Goal: Task Accomplishment & Management: Manage account settings

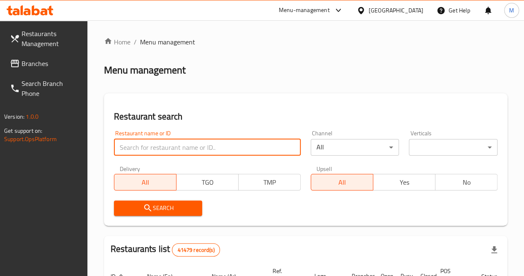
click at [160, 144] on input "search" at bounding box center [207, 147] width 187 height 17
paste input "508294"
type input "508294"
click button "Search" at bounding box center [158, 207] width 89 height 15
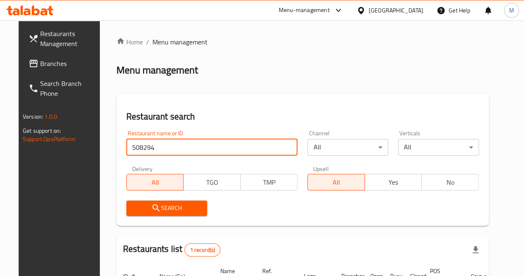
click at [192, 146] on input "508294" at bounding box center [212, 147] width 172 height 17
paste input "503374"
type input "503374"
click button "Search" at bounding box center [166, 207] width 81 height 15
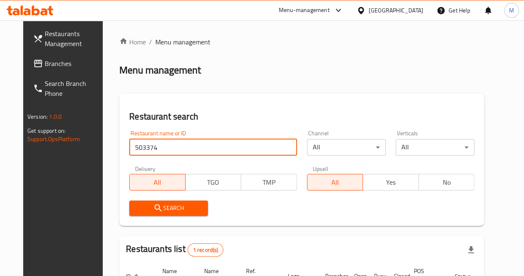
scroll to position [87, 0]
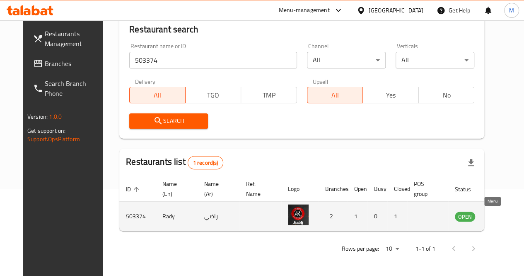
click at [499, 216] on icon "enhanced table" at bounding box center [504, 216] width 10 height 10
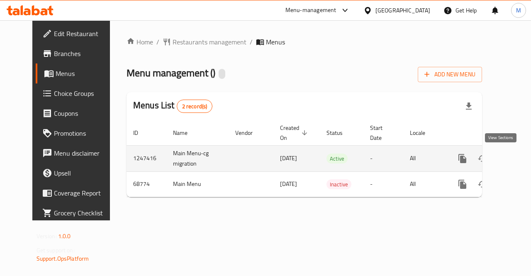
click at [517, 162] on icon "enhanced table" at bounding box center [522, 158] width 10 height 10
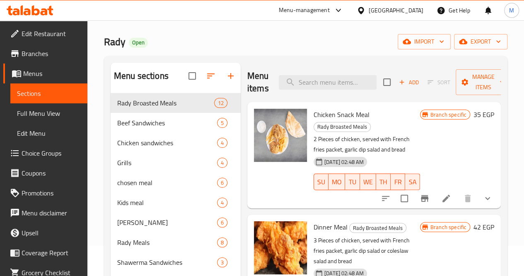
scroll to position [11, 0]
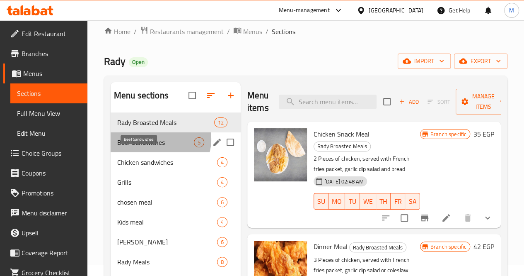
click at [160, 147] on span "Beef Sandwiches" at bounding box center [155, 142] width 77 height 10
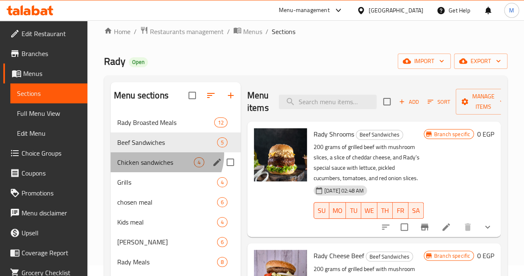
click at [166, 167] on div "Chicken sandwiches 4" at bounding box center [176, 162] width 130 height 20
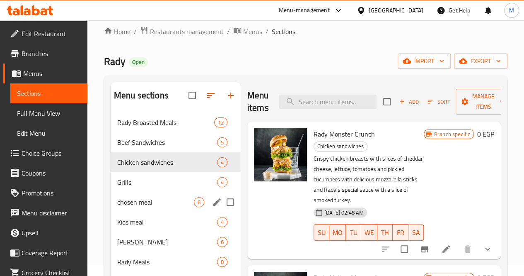
click at [149, 212] on div "chosen meal 6" at bounding box center [176, 202] width 130 height 20
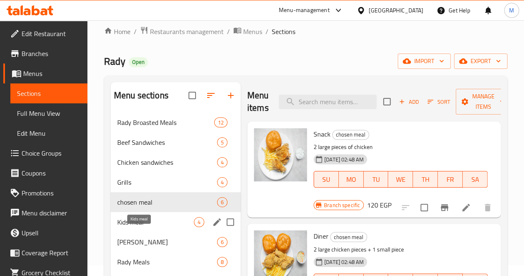
click at [155, 227] on span "Kids meal" at bounding box center [155, 222] width 77 height 10
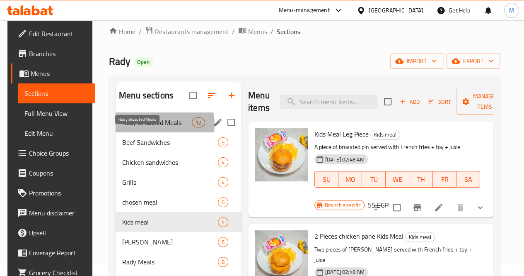
click at [149, 127] on span "Rady Broasted Meals" at bounding box center [157, 122] width 70 height 10
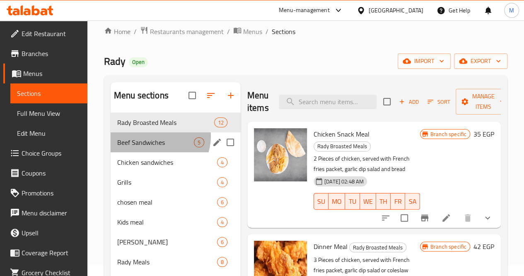
click at [155, 148] on div "Beef Sandwiches 5" at bounding box center [176, 142] width 130 height 20
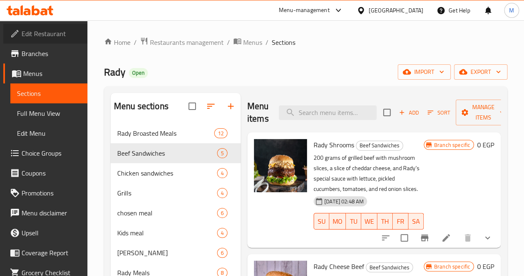
click at [48, 41] on link "Edit Restaurant" at bounding box center [45, 34] width 84 height 20
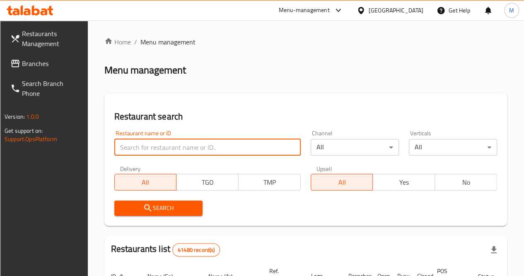
click at [165, 140] on input "search" at bounding box center [207, 147] width 187 height 17
paste input "779154"
type input "779154"
click button "Search" at bounding box center [158, 207] width 88 height 15
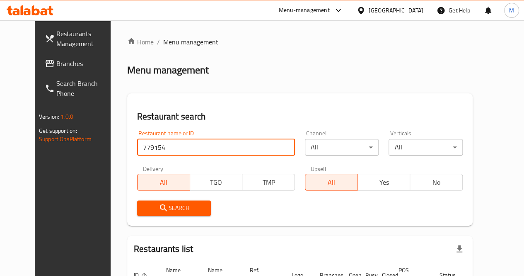
click at [192, 148] on input "779154" at bounding box center [216, 147] width 158 height 17
paste input "707067"
type input "707067"
click button "Search" at bounding box center [174, 207] width 74 height 15
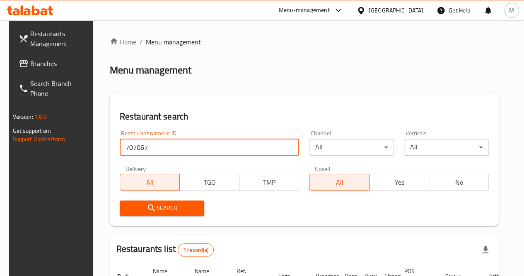
scroll to position [94, 0]
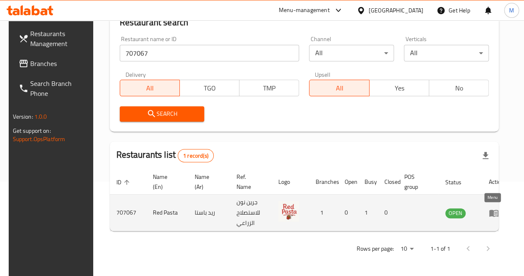
click at [490, 211] on icon "enhanced table" at bounding box center [494, 212] width 9 height 7
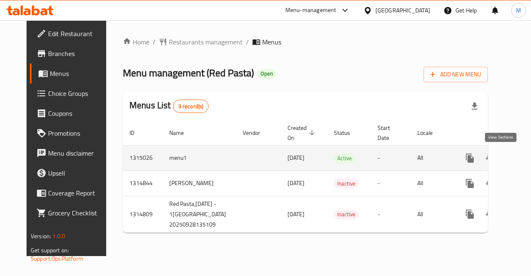
click at [524, 159] on icon "enhanced table" at bounding box center [529, 158] width 10 height 10
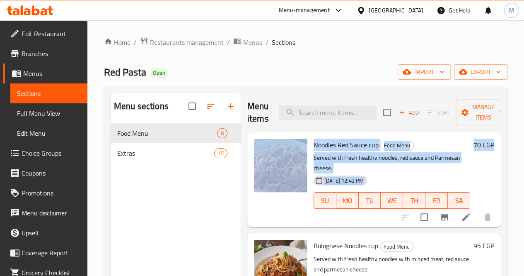
drag, startPoint x: 521, startPoint y: 101, endPoint x: 528, endPoint y: 133, distance: 33.6
click at [524, 133] on html "​ Menu-management Egypt Get Help M Edit Restaurant Branches Menus Sections Full…" at bounding box center [262, 138] width 524 height 276
click at [513, 134] on div "Home / Restaurants management / Menus / Sections Red Pasta Open import export M…" at bounding box center [305, 205] width 437 height 371
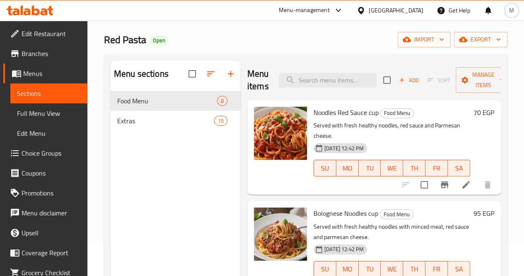
click at [42, 110] on span "Full Menu View" at bounding box center [49, 113] width 64 height 10
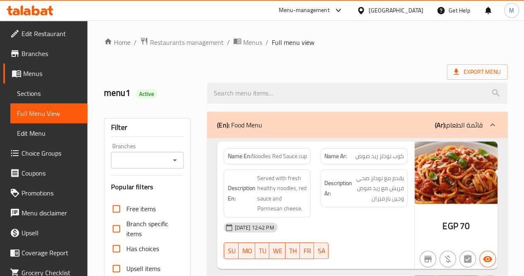
click at [281, 155] on span "Noodles Red Sauce cup" at bounding box center [280, 156] width 56 height 9
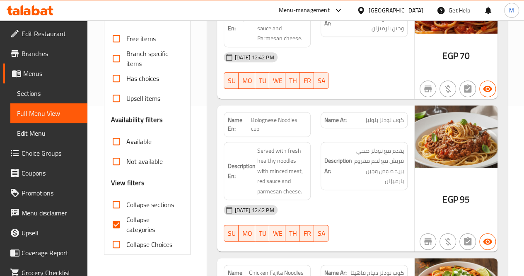
scroll to position [167, 0]
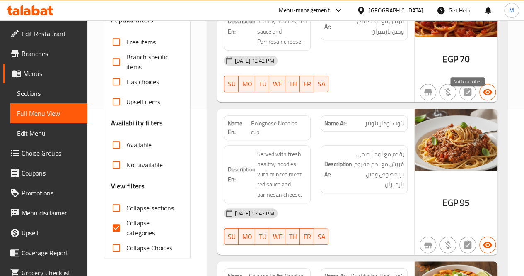
click at [469, 96] on icon "button" at bounding box center [467, 91] width 7 height 8
click at [452, 97] on icon "button" at bounding box center [448, 92] width 10 height 10
click at [434, 97] on span "button" at bounding box center [428, 92] width 16 height 10
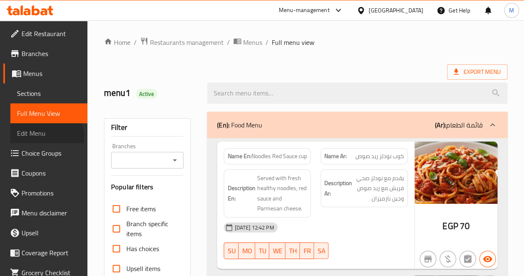
click at [44, 136] on span "Edit Menu" at bounding box center [49, 133] width 64 height 10
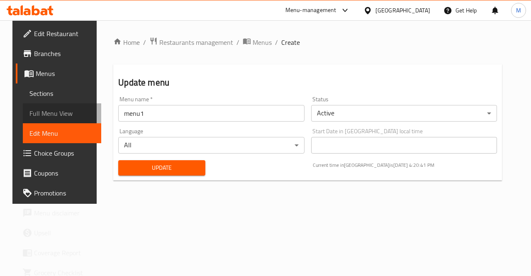
click at [56, 116] on span "Full Menu View" at bounding box center [61, 113] width 65 height 10
